Goal: Navigation & Orientation: Find specific page/section

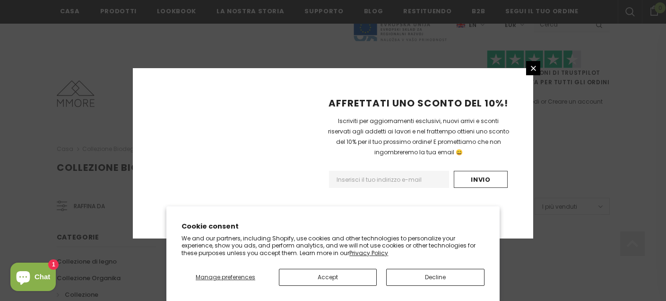
scroll to position [668, 0]
